Goal: Check status: Check status

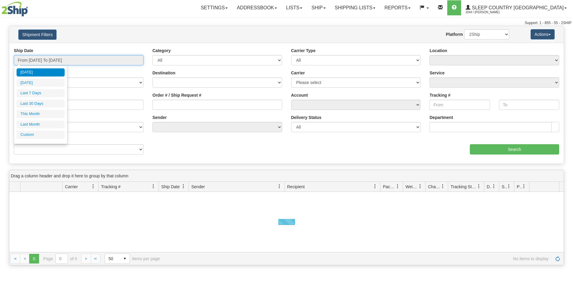
drag, startPoint x: 105, startPoint y: 62, endPoint x: 69, endPoint y: 85, distance: 42.4
click at [105, 62] on input "From [DATE] To [DATE]" at bounding box center [79, 60] width 130 height 10
click at [47, 105] on li "Last 30 Days" at bounding box center [41, 104] width 48 height 8
type input "From [DATE] To [DATE]"
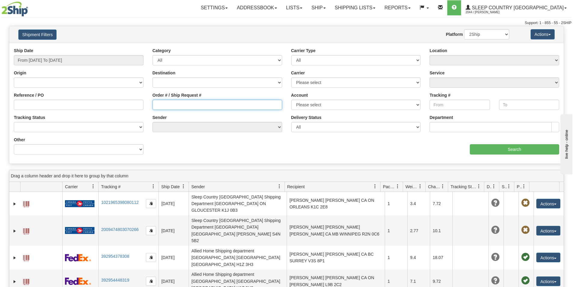
click at [167, 100] on input "Order # / Ship Request #" at bounding box center [218, 105] width 130 height 10
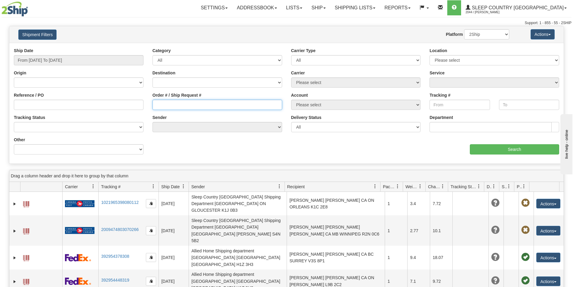
paste input "9000I053460"
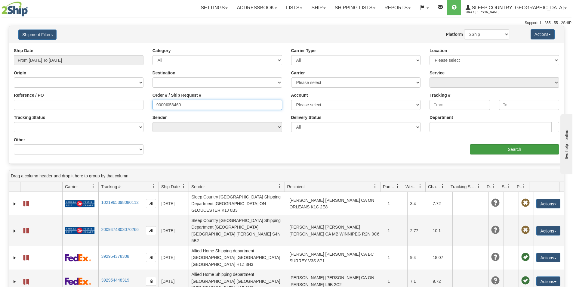
type input "9000I053460"
click at [493, 146] on input "Search" at bounding box center [514, 149] width 89 height 10
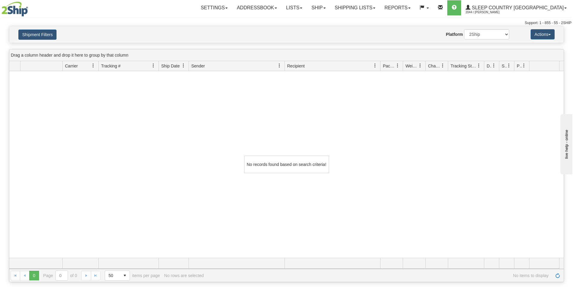
click at [182, 12] on div "Settings Shipping Preferences Fields Preferences New Addressbook Recipients" at bounding box center [336, 7] width 470 height 15
drag, startPoint x: 455, startPoint y: 119, endPoint x: 576, endPoint y: 117, distance: 120.9
click at [456, 119] on div "No records found based on search criteria!" at bounding box center [286, 164] width 554 height 187
